Goal: Information Seeking & Learning: Learn about a topic

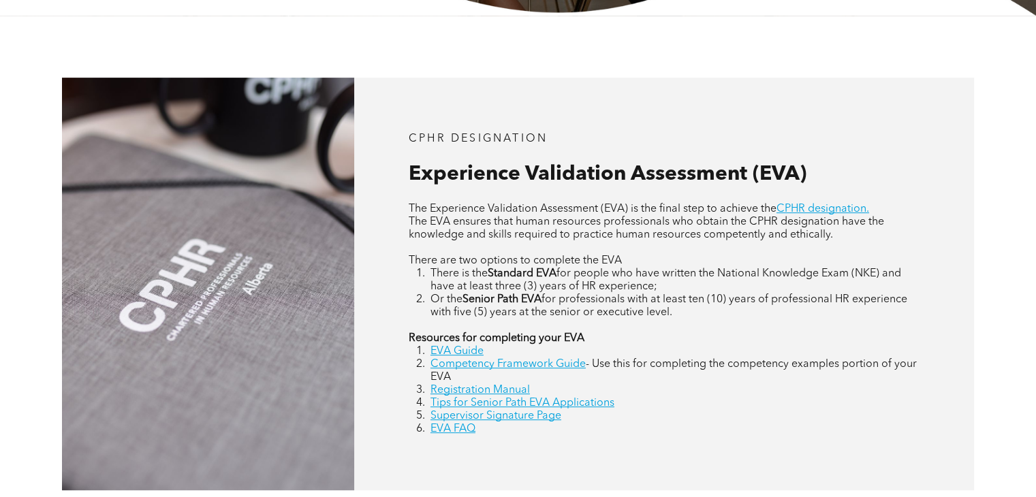
scroll to position [545, 0]
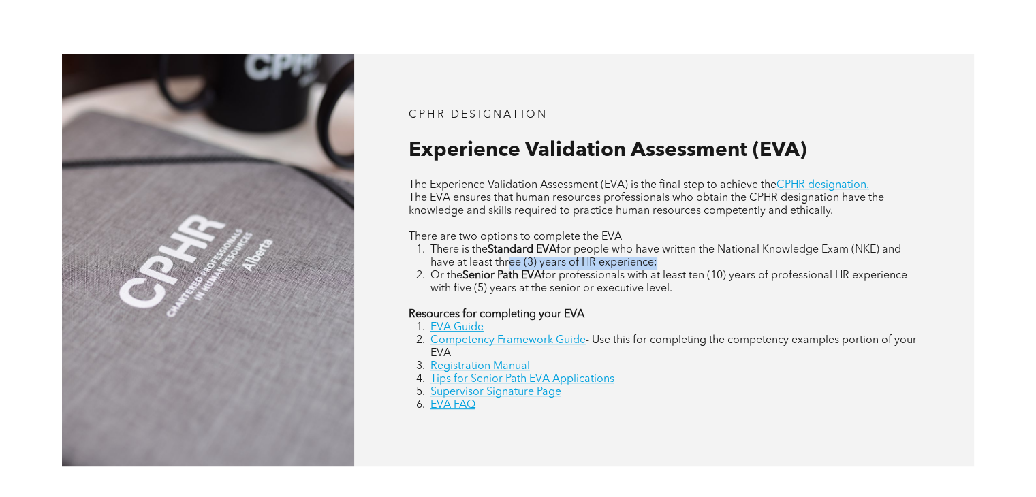
drag, startPoint x: 509, startPoint y: 262, endPoint x: 666, endPoint y: 262, distance: 156.7
click at [666, 262] on li "There is the Standard EVA for people who have written the National Knowledge Ex…" at bounding box center [675, 257] width 489 height 26
click at [678, 277] on span "for professionals with at least ten (10) years of professional HR experience wi…" at bounding box center [669, 282] width 477 height 24
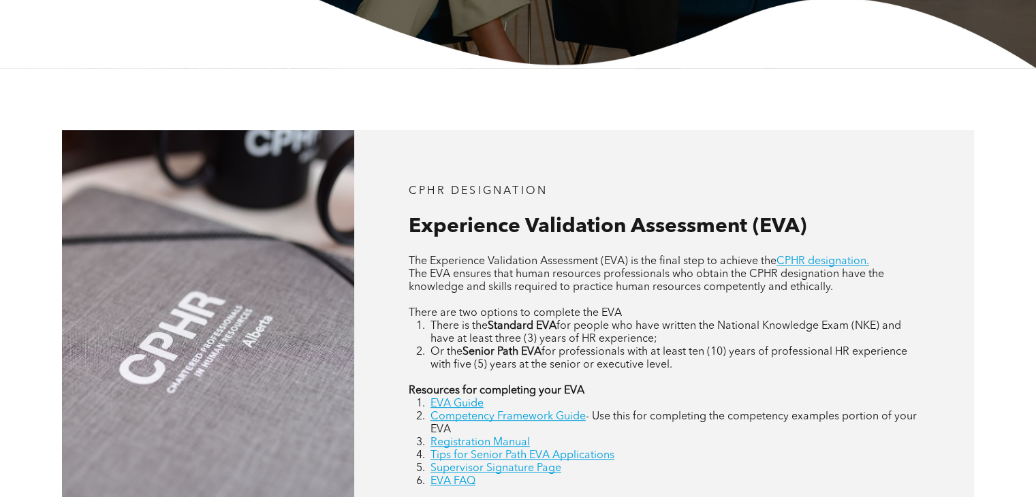
scroll to position [477, 0]
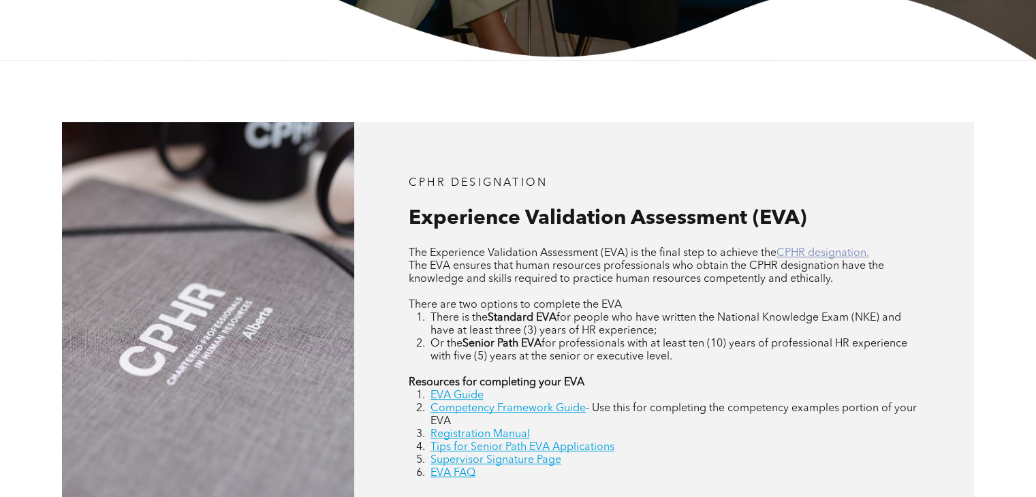
click at [814, 258] on link "CPHR designation." at bounding box center [823, 253] width 93 height 11
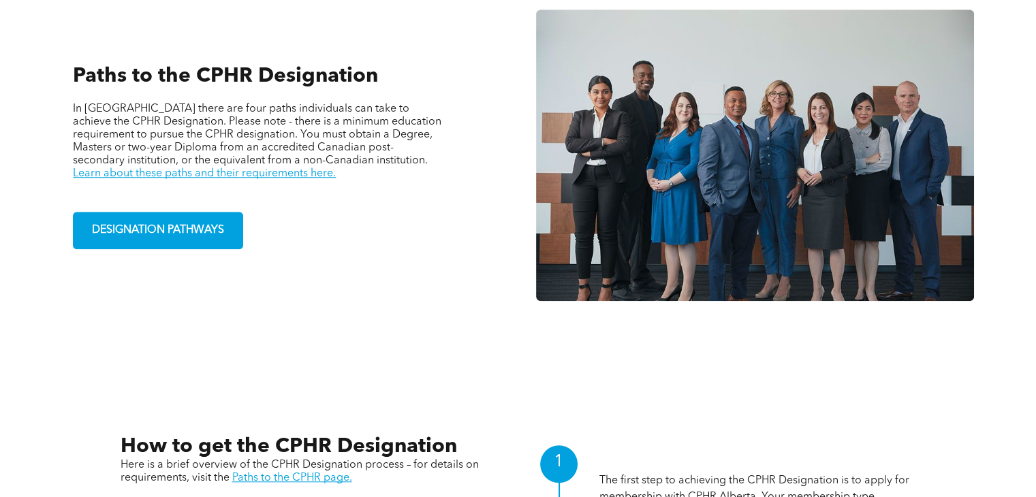
scroll to position [1022, 0]
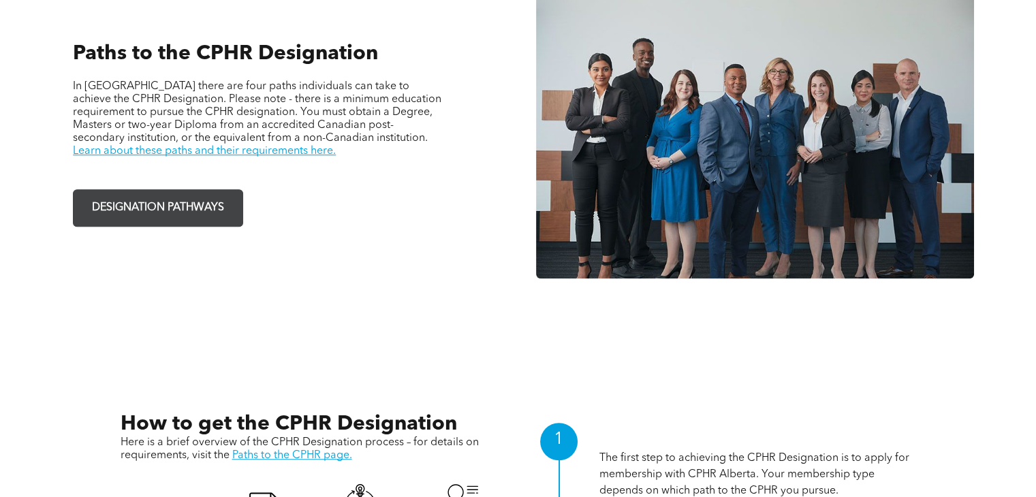
click at [206, 197] on span "DESIGNATION PATHWAYS" at bounding box center [158, 208] width 142 height 27
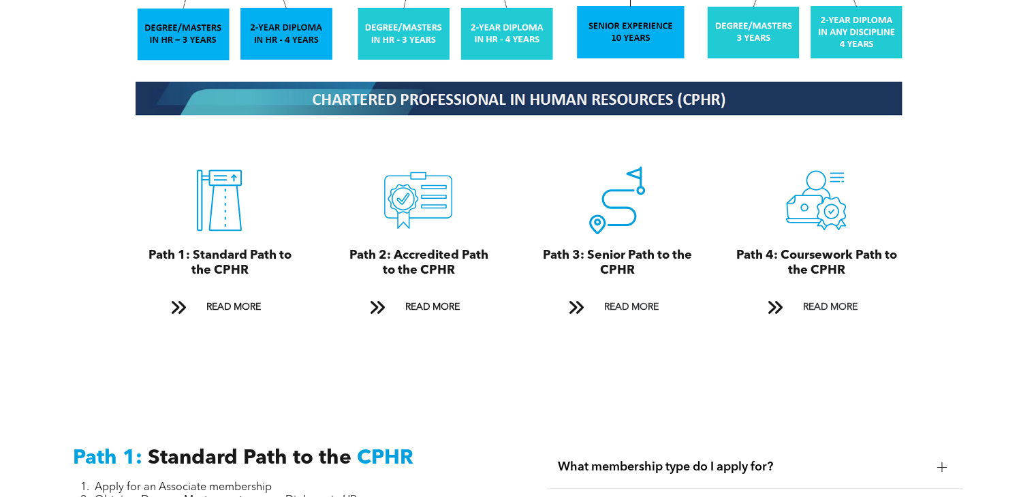
scroll to position [1499, 0]
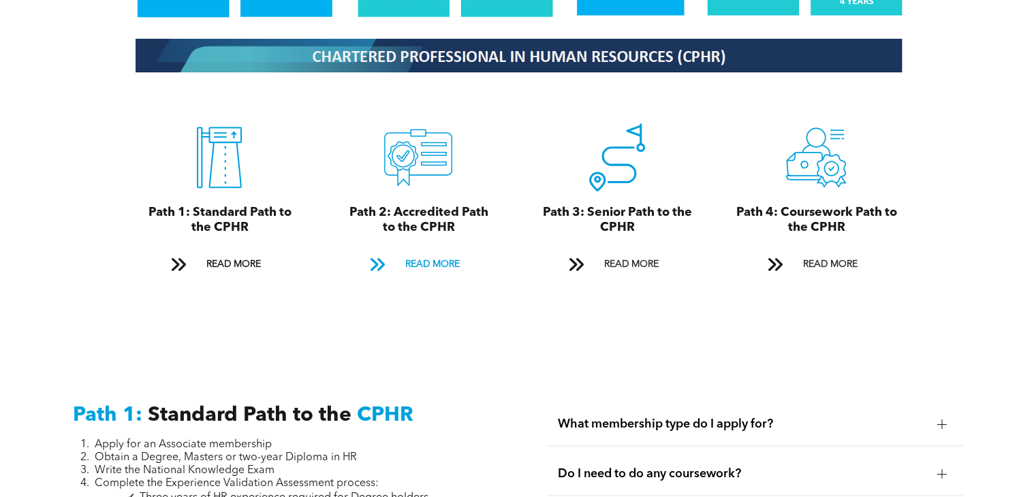
click at [431, 252] on span "READ MORE" at bounding box center [432, 264] width 64 height 25
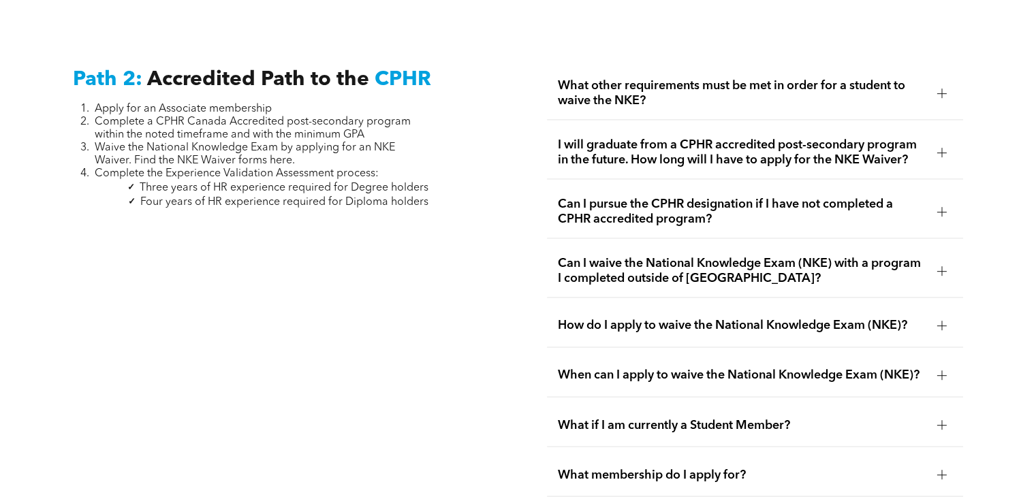
scroll to position [2166, 0]
drag, startPoint x: 142, startPoint y: 187, endPoint x: 422, endPoint y: 205, distance: 281.3
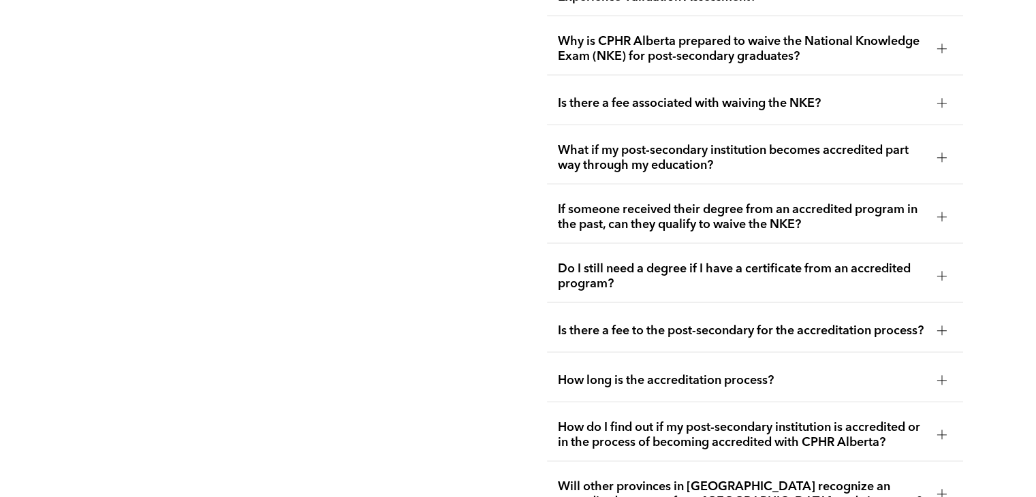
scroll to position [2915, 0]
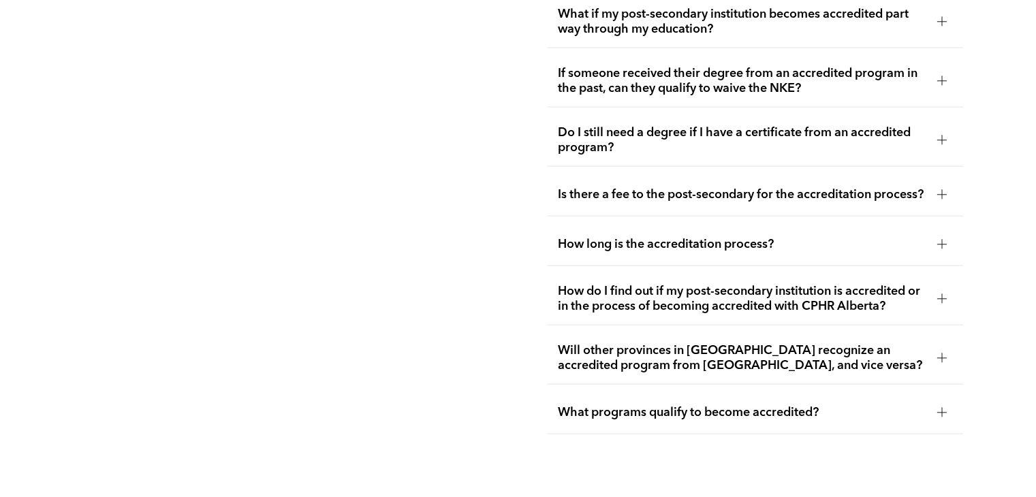
click at [603, 251] on div "How long is the accreditation process?" at bounding box center [755, 244] width 416 height 43
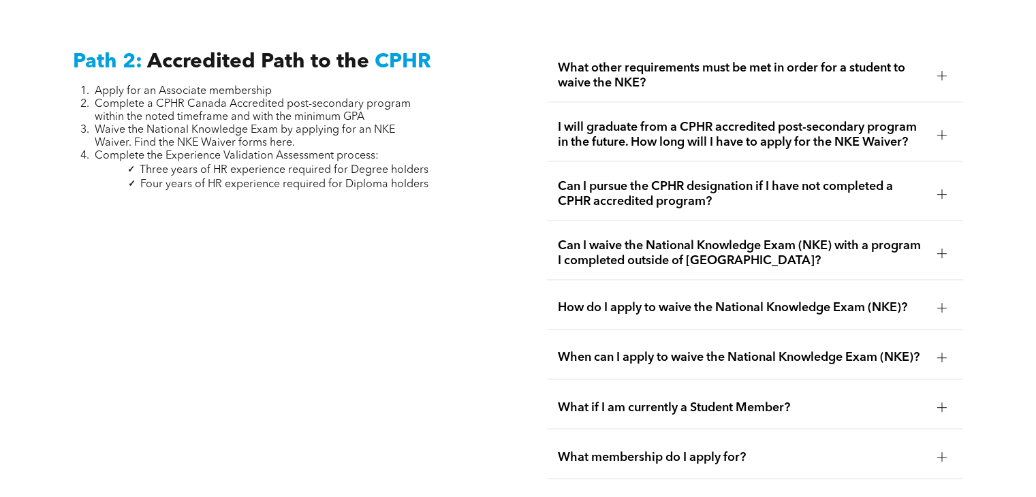
scroll to position [2166, 0]
